Goal: Task Accomplishment & Management: Manage account settings

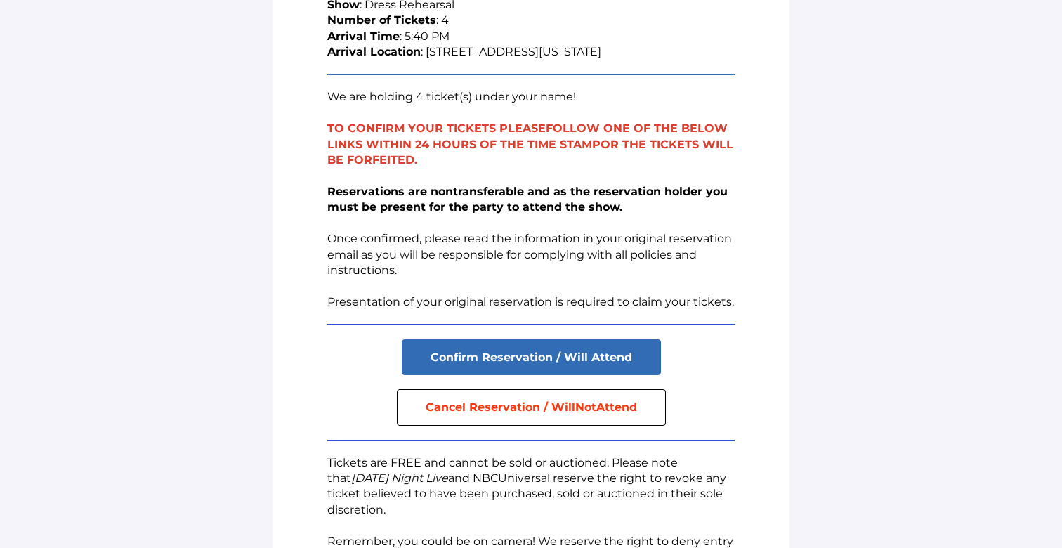
scroll to position [223, 0]
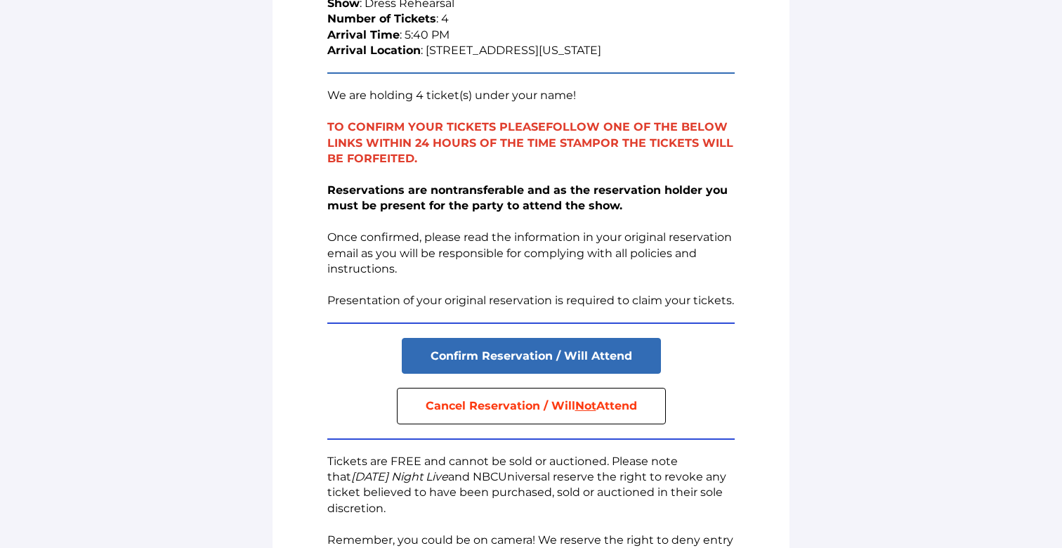
click at [545, 254] on p "Reservations are nontransferable and as the reservation holder you must be pres…" at bounding box center [530, 230] width 407 height 94
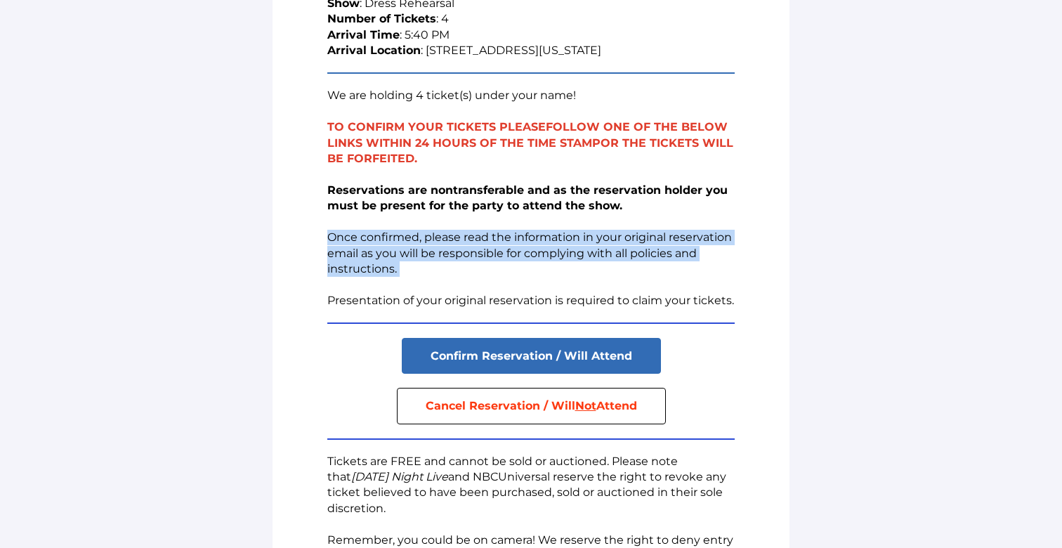
click at [544, 264] on p "Reservations are nontransferable and as the reservation holder you must be pres…" at bounding box center [530, 230] width 407 height 94
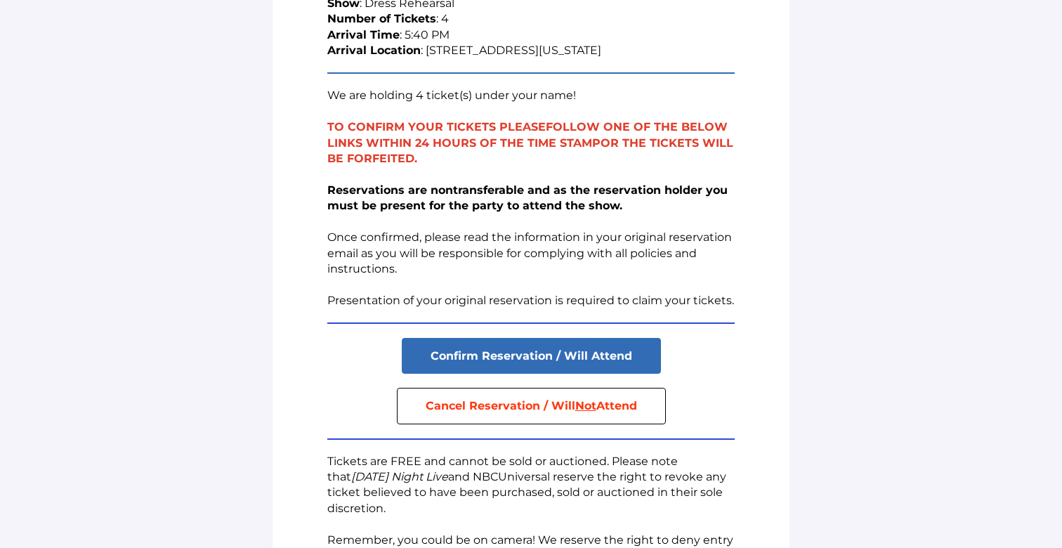
click at [541, 409] on strong "Cancel Reservation / Will Not Attend" at bounding box center [531, 405] width 211 height 13
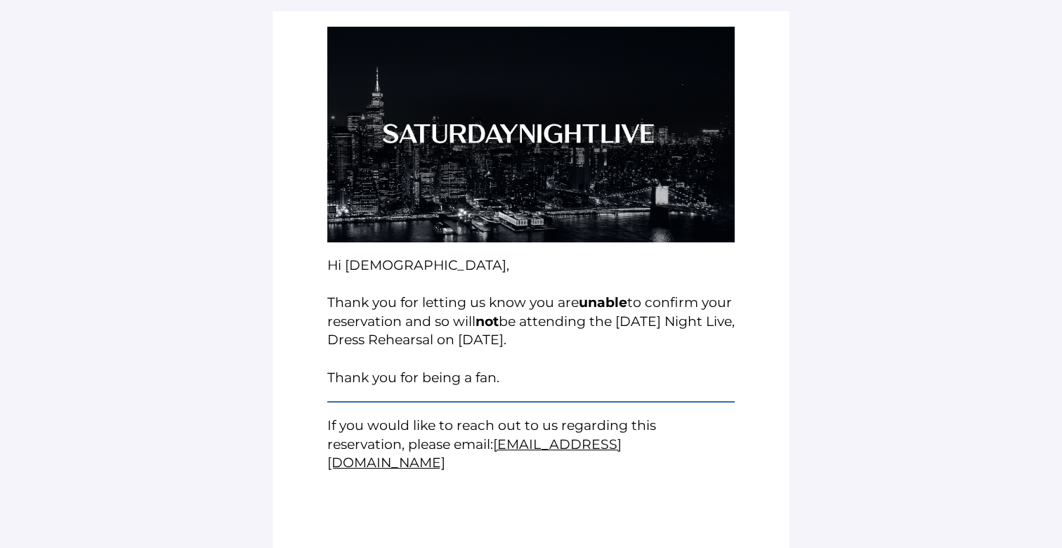
click at [553, 314] on span "Hi [DEMOGRAPHIC_DATA], Thank you for letting us know you are unable to confirm …" at bounding box center [530, 321] width 407 height 129
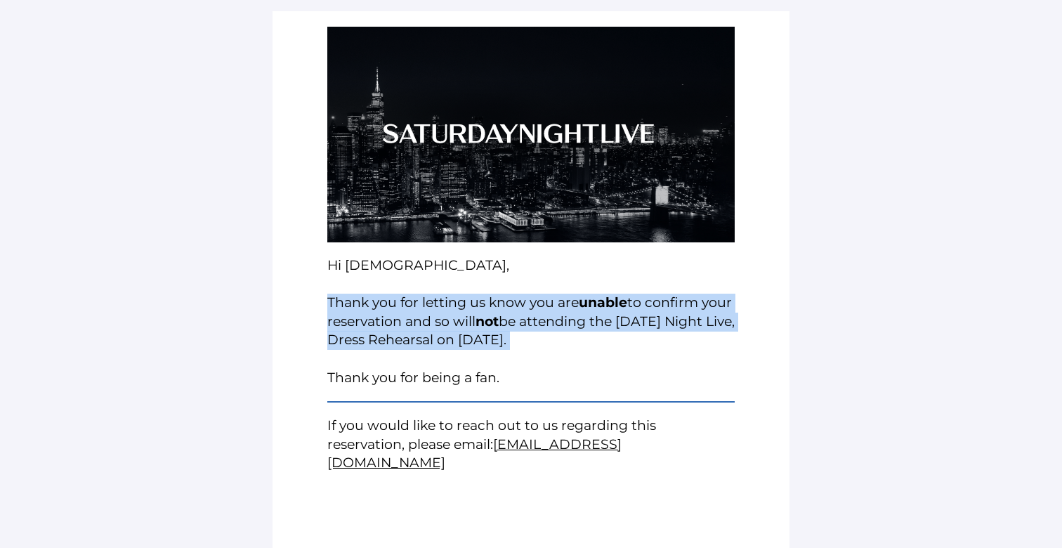
click at [553, 314] on span "Hi [DEMOGRAPHIC_DATA], Thank you for letting us know you are unable to confirm …" at bounding box center [530, 321] width 407 height 129
click at [542, 351] on h1 "Hi [DEMOGRAPHIC_DATA], Thank you for letting us know you are unable to confirm …" at bounding box center [530, 321] width 407 height 131
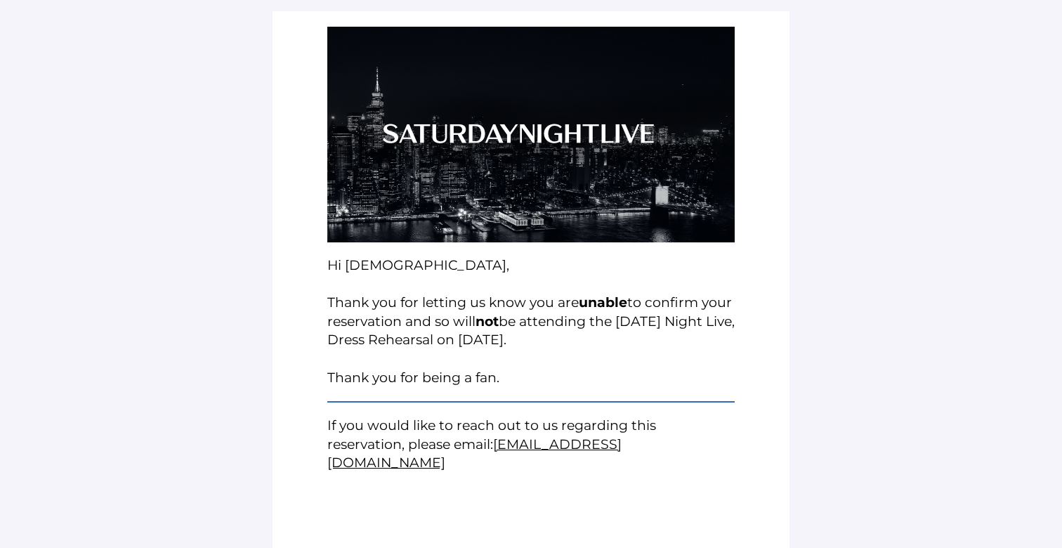
scroll to position [13, 0]
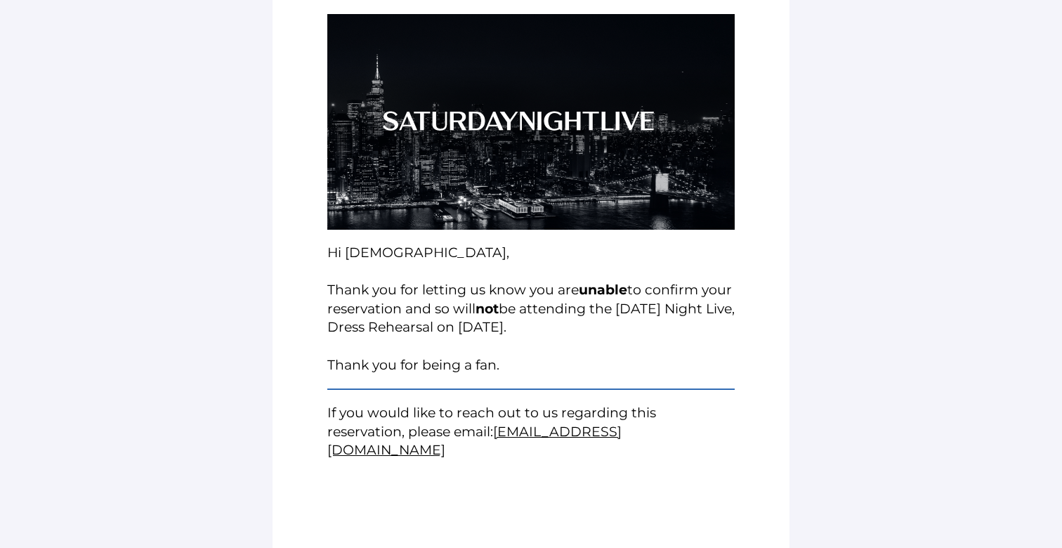
click at [377, 306] on span "Hi [DEMOGRAPHIC_DATA], Thank you for letting us know you are unable to confirm …" at bounding box center [530, 308] width 407 height 129
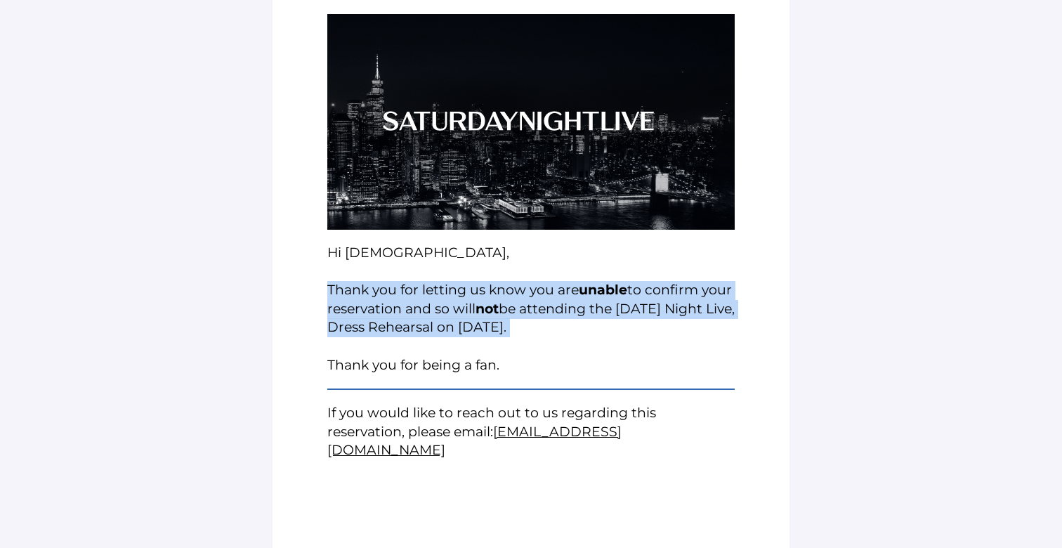
click at [383, 339] on h1 "Hi [DEMOGRAPHIC_DATA], Thank you for letting us know you are unable to confirm …" at bounding box center [530, 309] width 407 height 131
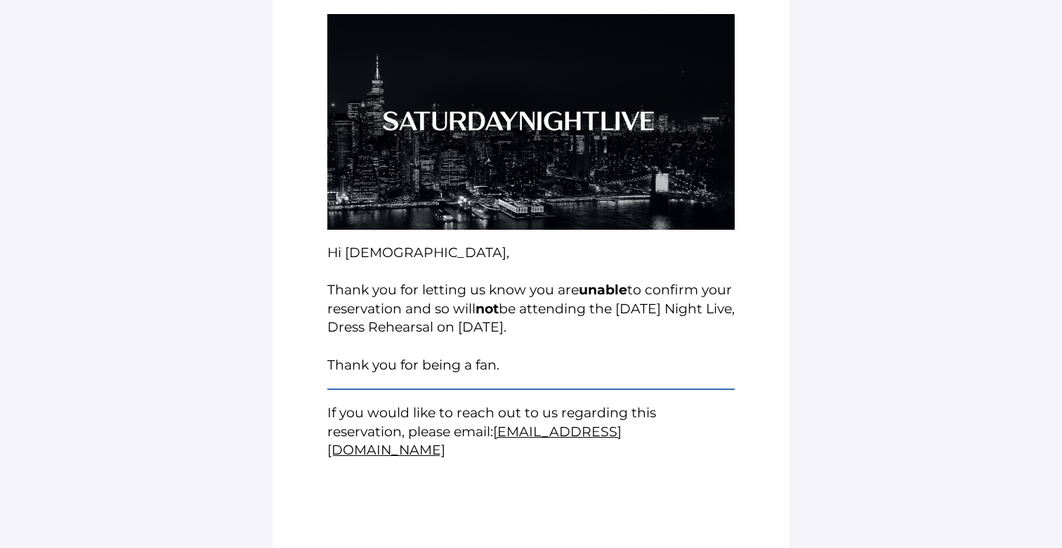
click at [383, 339] on h1 "Hi [DEMOGRAPHIC_DATA], Thank you for letting us know you are unable to confirm …" at bounding box center [530, 309] width 407 height 131
click at [381, 359] on span "Hi [DEMOGRAPHIC_DATA], Thank you for letting us know you are unable to confirm …" at bounding box center [530, 308] width 407 height 129
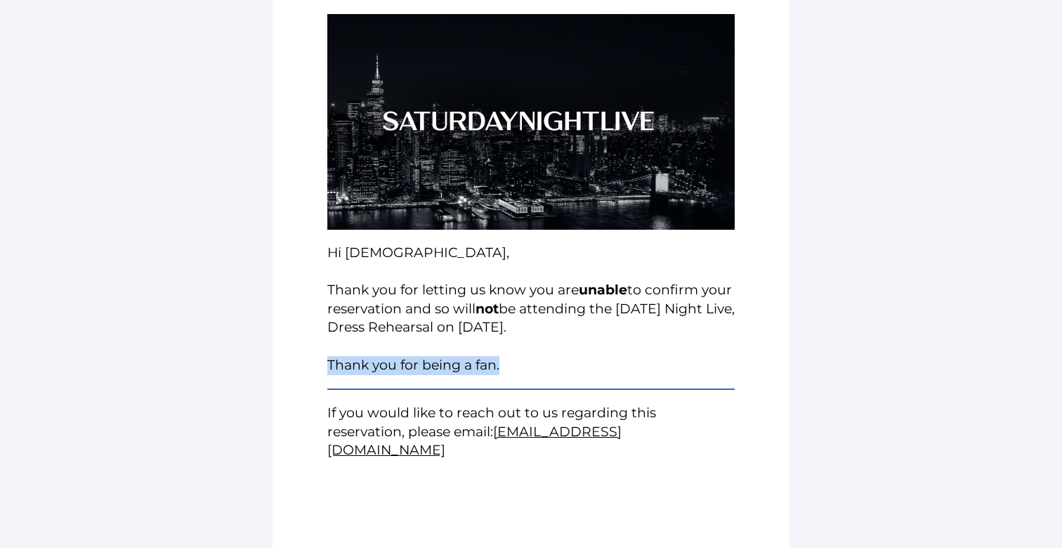
click at [371, 378] on td "Hi [DEMOGRAPHIC_DATA], Thank you for letting us know you are unable to confirm …" at bounding box center [530, 309] width 421 height 145
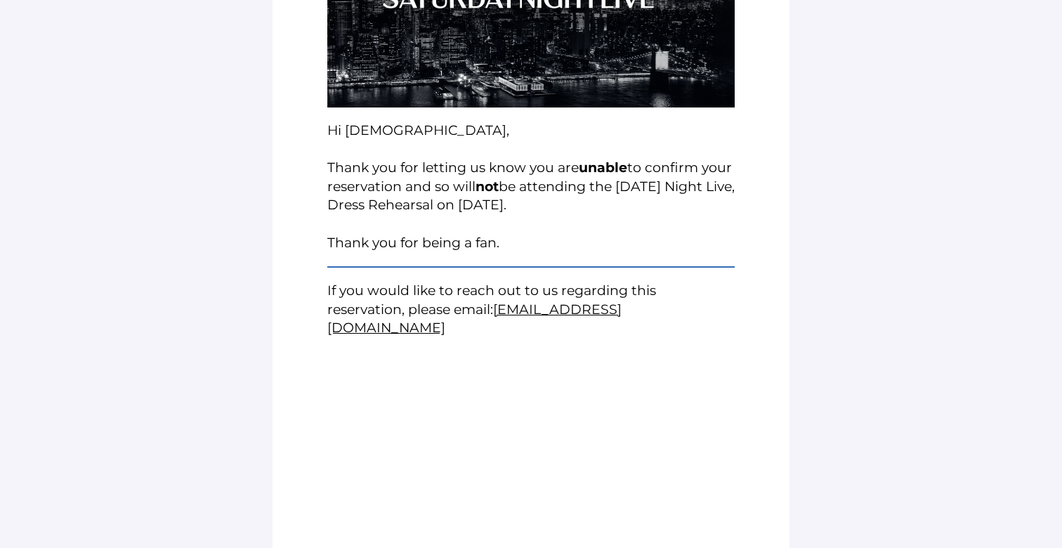
scroll to position [354, 0]
